Goal: Understand process/instructions

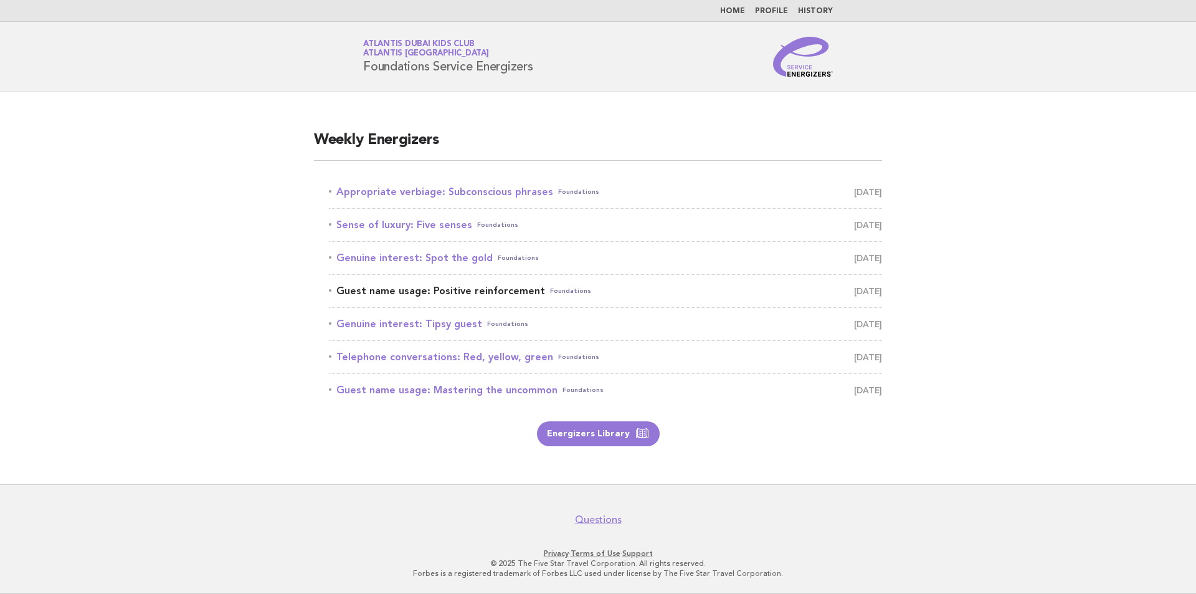
click at [480, 296] on link "Guest name usage: Positive reinforcement Foundations [DATE]" at bounding box center [605, 290] width 553 height 17
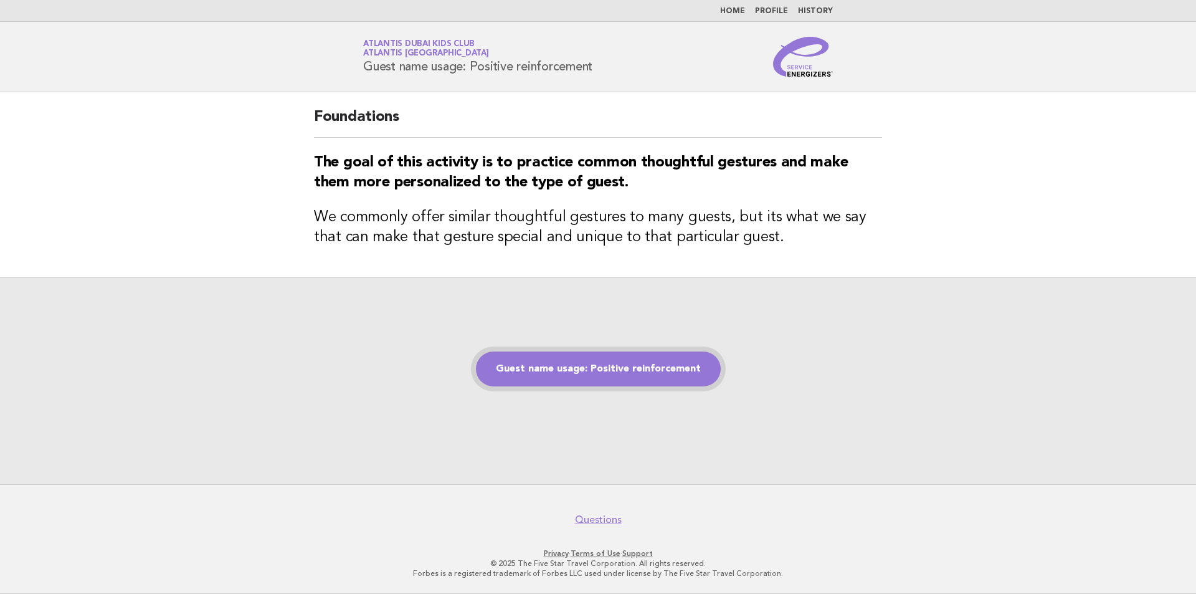
click at [637, 370] on link "Guest name usage: Positive reinforcement" at bounding box center [598, 368] width 245 height 35
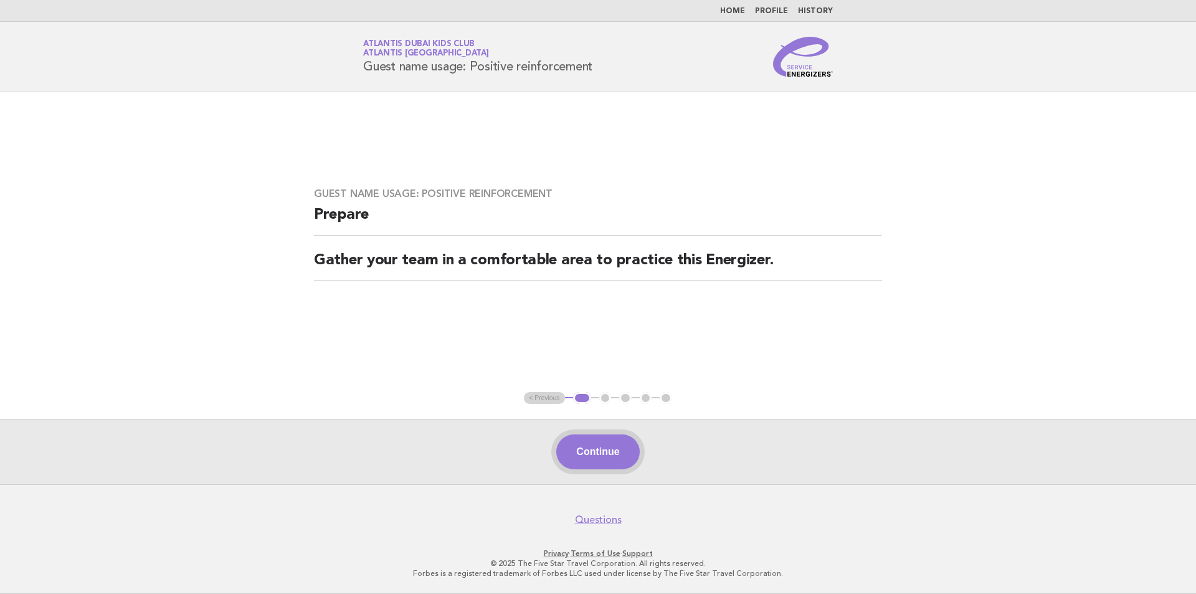
click at [597, 457] on button "Continue" at bounding box center [597, 451] width 83 height 35
